Goal: Find specific page/section: Find specific page/section

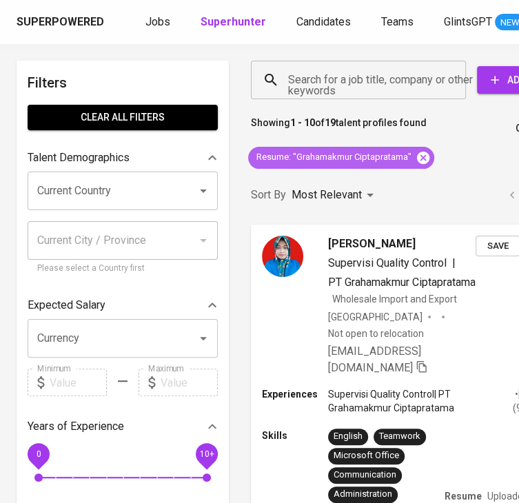
click at [421, 154] on icon at bounding box center [423, 157] width 12 height 12
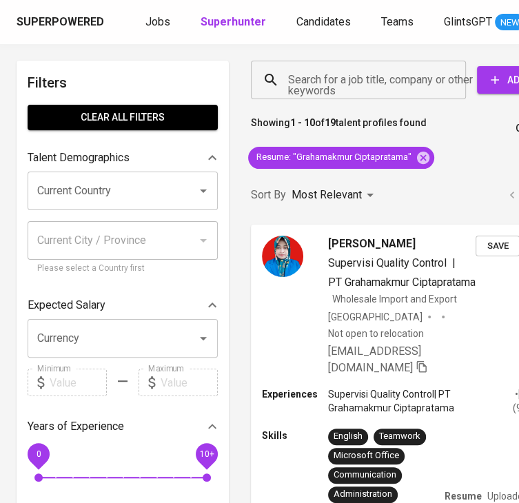
click at [328, 79] on input "Search for a job title, company or other keywords" at bounding box center [361, 80] width 154 height 26
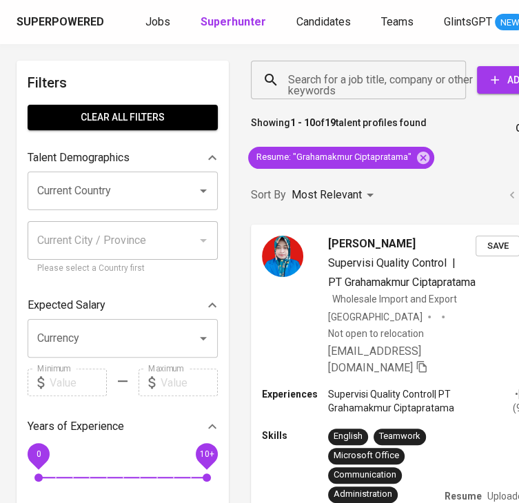
click at [328, 79] on input "Search for a job title, company or other keywords" at bounding box center [361, 80] width 154 height 26
